Goal: Transaction & Acquisition: Obtain resource

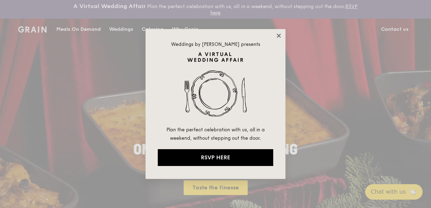
click at [280, 36] on icon at bounding box center [279, 36] width 6 height 6
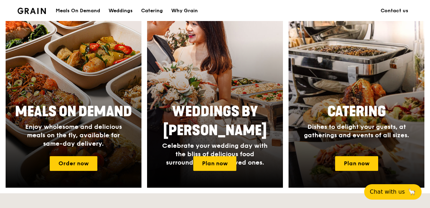
scroll to position [315, 0]
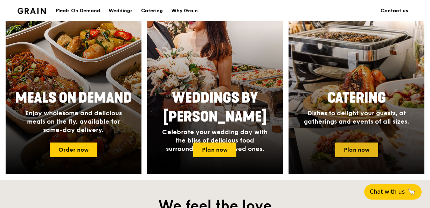
click at [357, 150] on link "Plan now" at bounding box center [356, 149] width 43 height 15
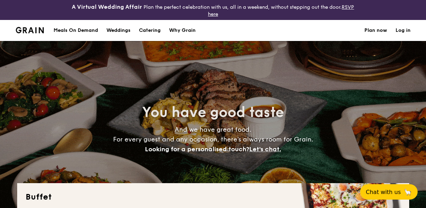
select select
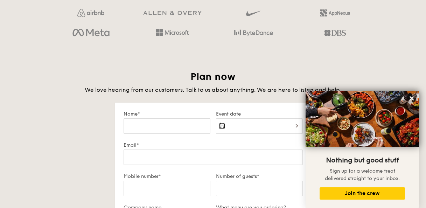
scroll to position [1155, 0]
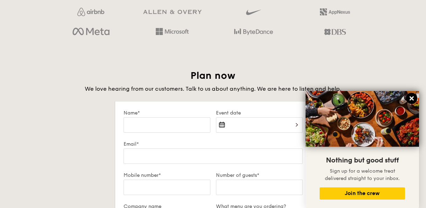
click at [414, 98] on icon at bounding box center [411, 98] width 6 height 6
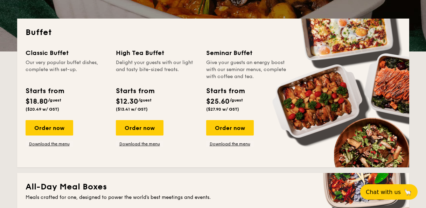
scroll to position [140, 0]
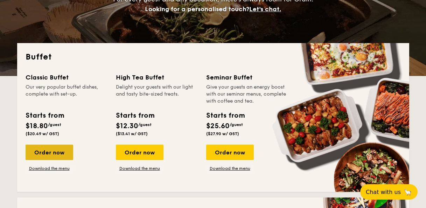
click at [52, 154] on div "Order now" at bounding box center [50, 151] width 48 height 15
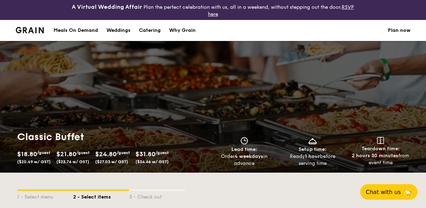
select select
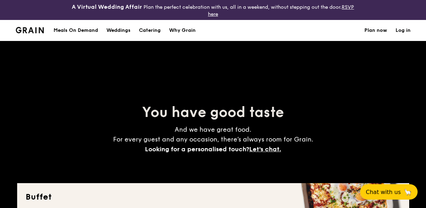
scroll to position [160, 0]
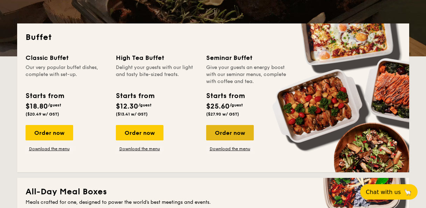
click at [215, 134] on div "Order now" at bounding box center [230, 132] width 48 height 15
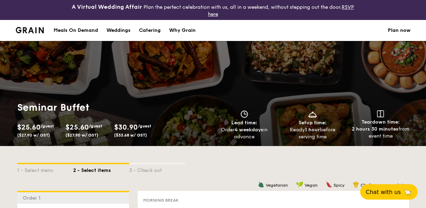
select select
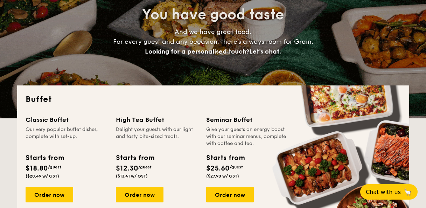
scroll to position [133, 0]
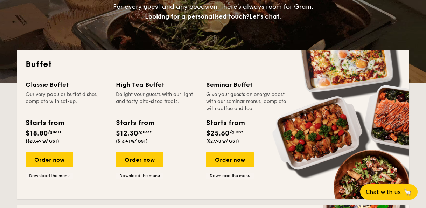
drag, startPoint x: 120, startPoint y: 85, endPoint x: 160, endPoint y: 86, distance: 40.2
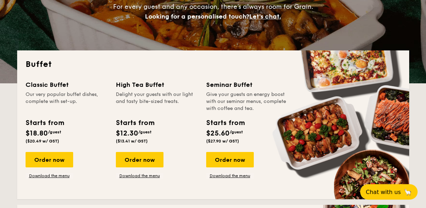
click at [161, 86] on div "High Tea Buffet" at bounding box center [157, 85] width 82 height 10
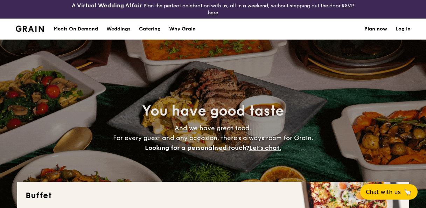
scroll to position [0, 0]
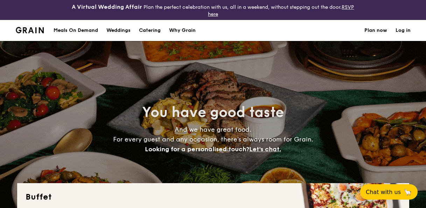
click at [156, 28] on h1 "Catering" at bounding box center [150, 30] width 22 height 21
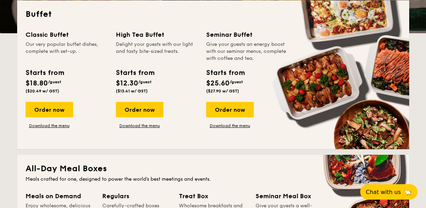
scroll to position [175, 0]
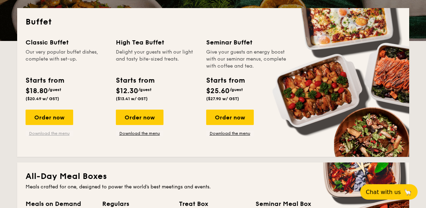
click at [41, 134] on link "Download the menu" at bounding box center [50, 133] width 48 height 6
